Goal: Task Accomplishment & Management: Use online tool/utility

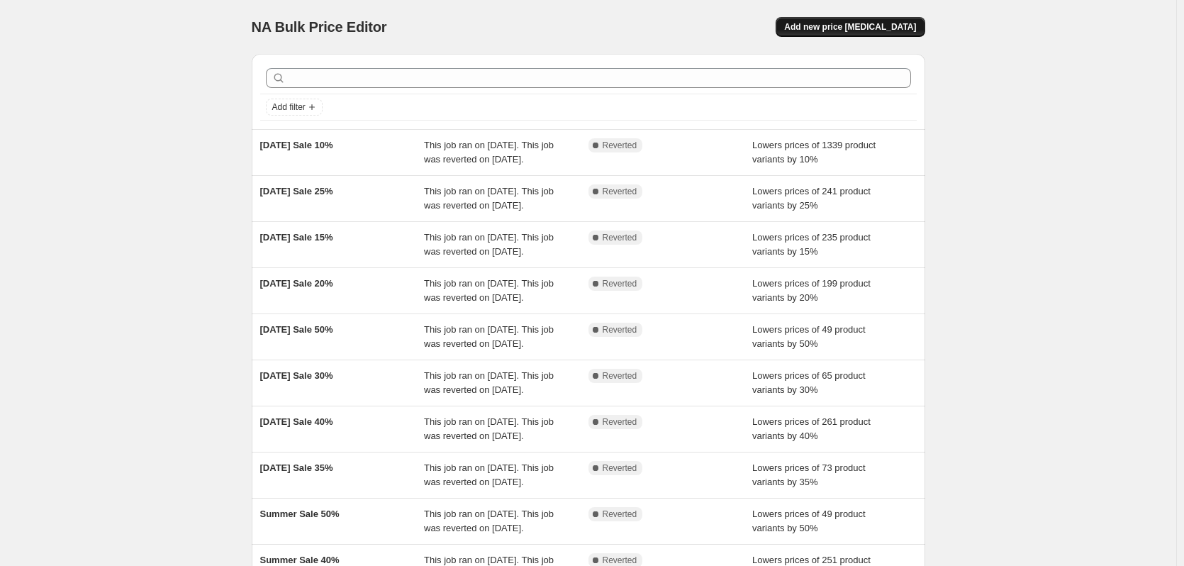
click at [846, 27] on span "Add new price [MEDICAL_DATA]" at bounding box center [850, 26] width 132 height 11
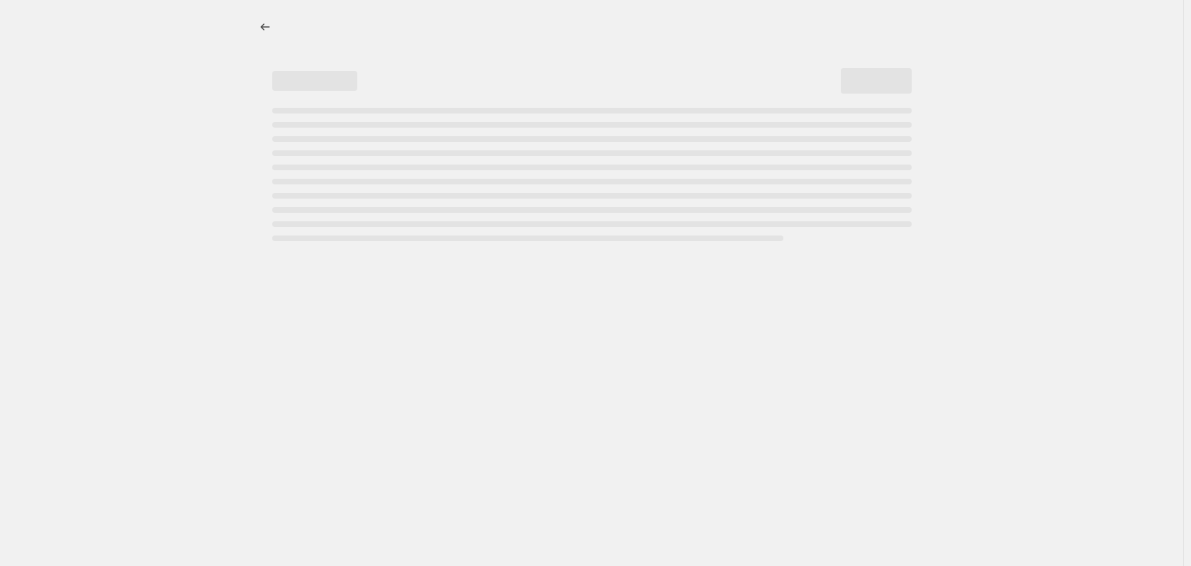
select select "percentage"
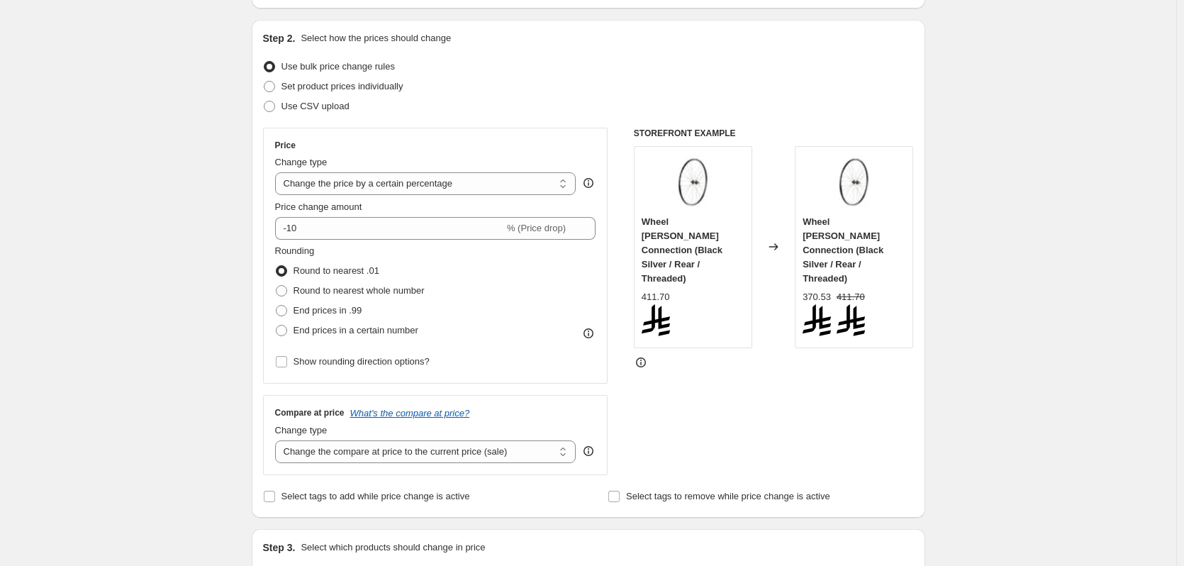
scroll to position [134, 0]
click at [552, 184] on select "Change the price to a certain amount Change the price by a certain amount Chang…" at bounding box center [425, 183] width 301 height 23
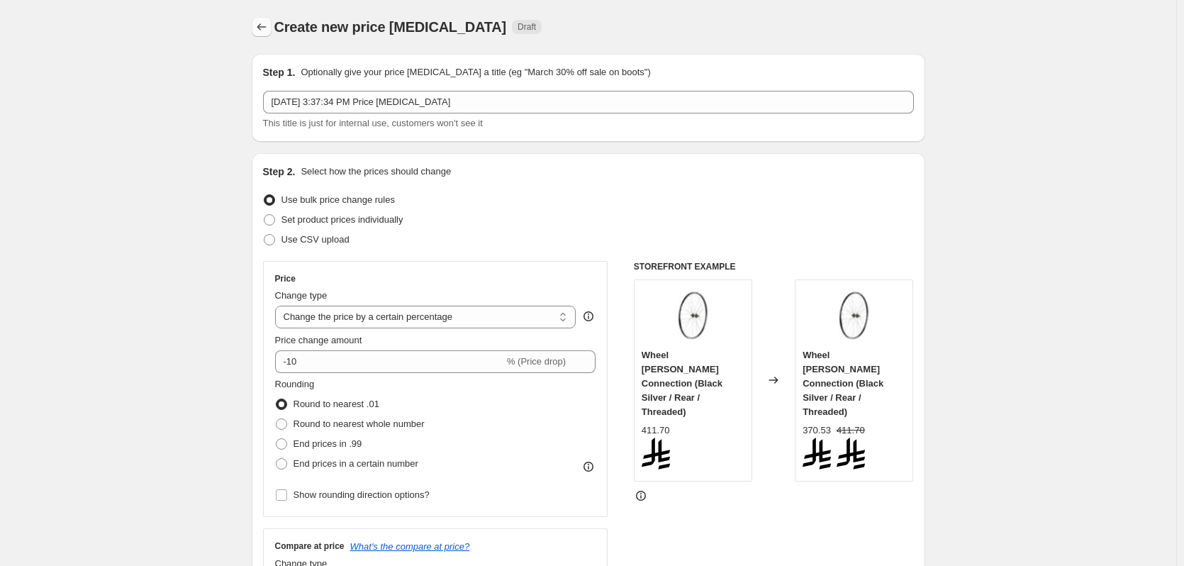
click at [268, 30] on icon "Price change jobs" at bounding box center [261, 27] width 14 height 14
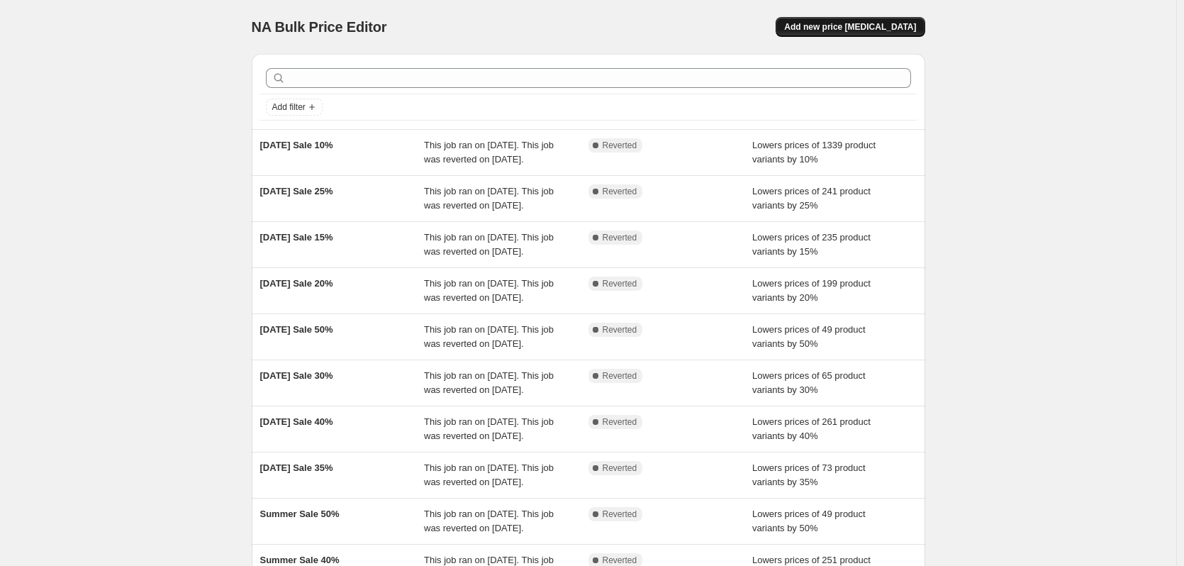
click at [842, 27] on span "Add new price [MEDICAL_DATA]" at bounding box center [850, 26] width 132 height 11
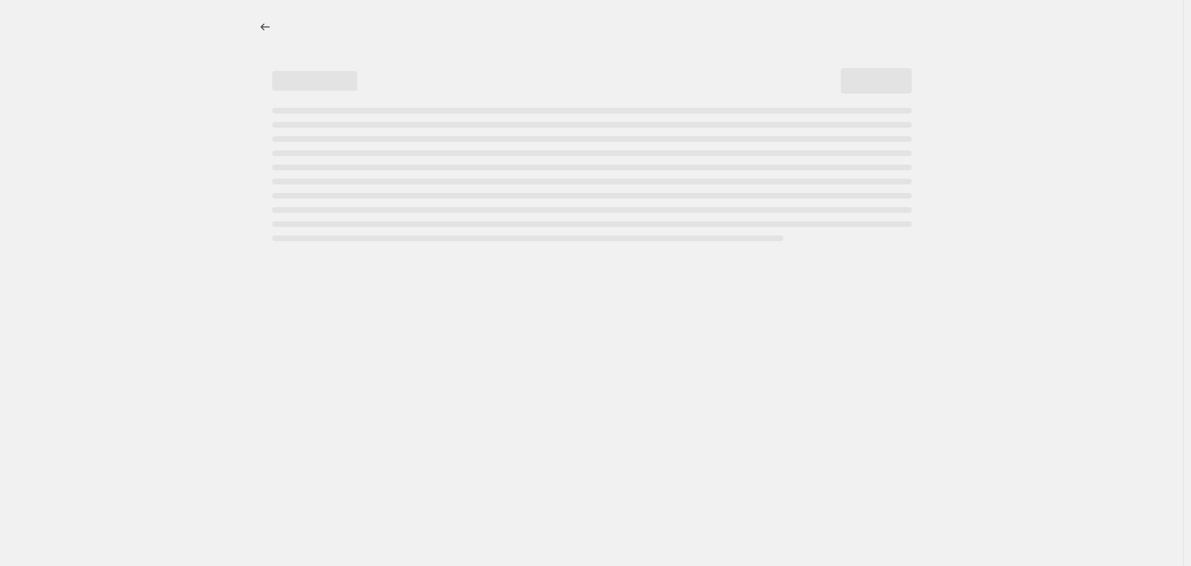
select select "percentage"
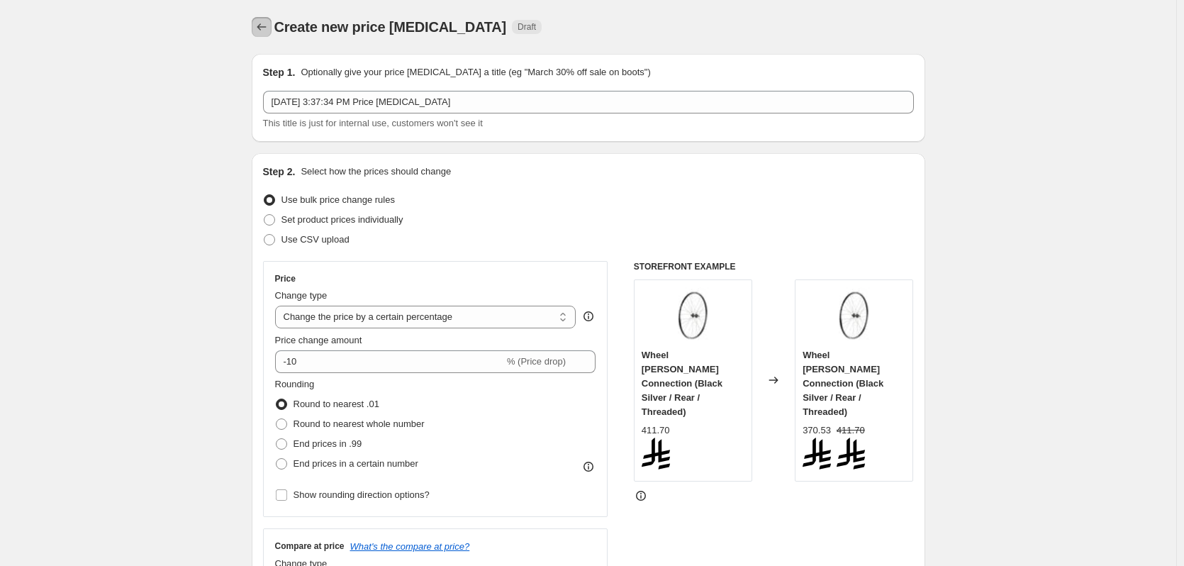
click at [264, 33] on icon "Price change jobs" at bounding box center [261, 27] width 14 height 14
